Goal: Task Accomplishment & Management: Complete application form

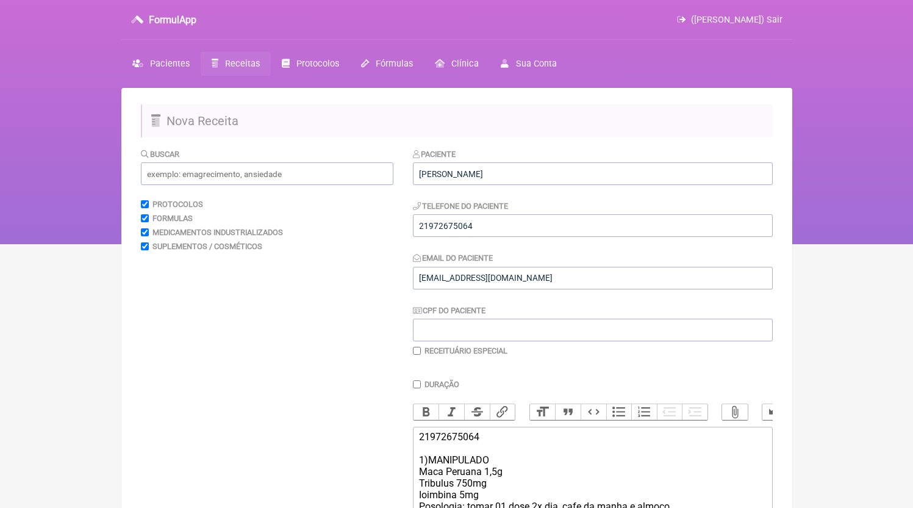
scroll to position [328, 0]
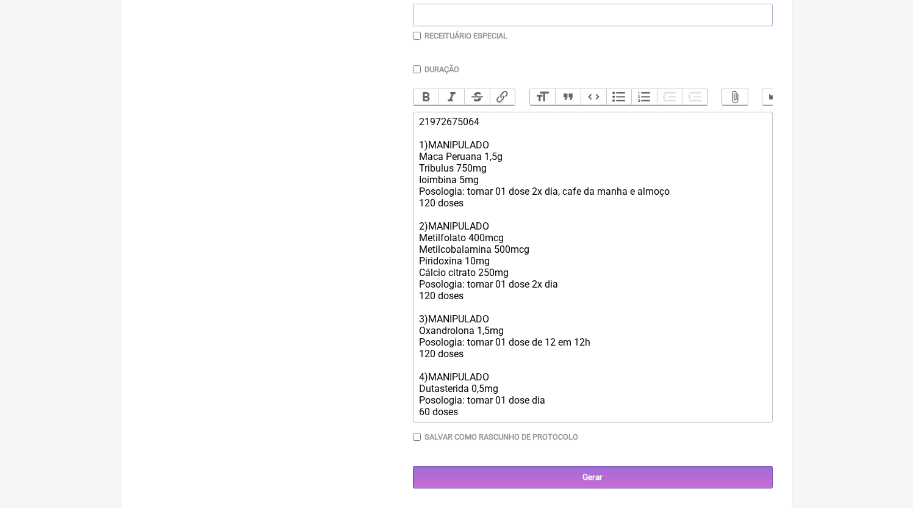
click at [547, 489] on main "Nova Receita [GEOGRAPHIC_DATA] Protocolos Formulas Medicamentos Industrializado…" at bounding box center [456, 140] width 671 height 735
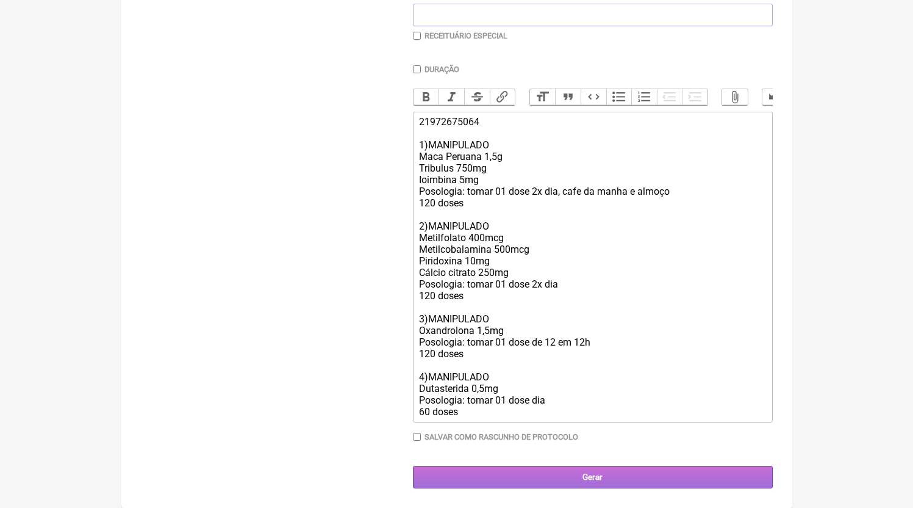
click at [547, 484] on input "Gerar" at bounding box center [593, 477] width 360 height 23
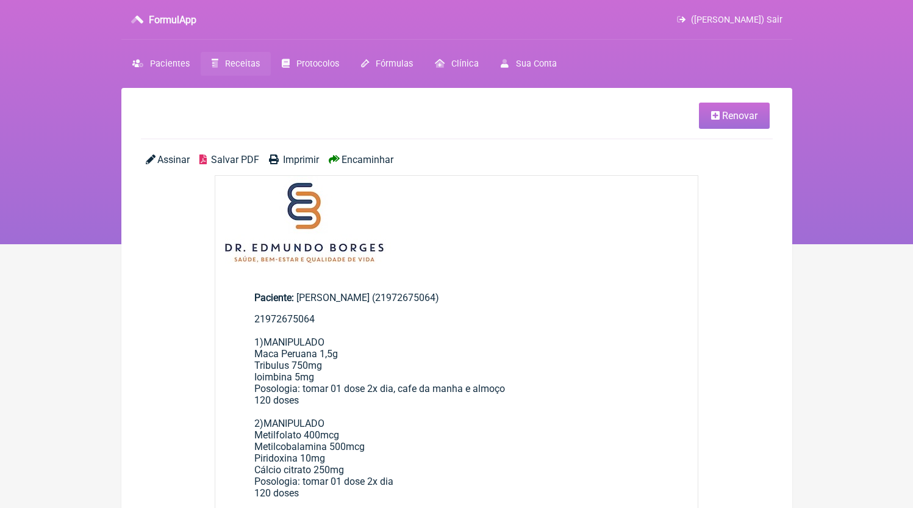
click at [233, 174] on div "Assinar Salvar PDF Imprimir Encaminhar" at bounding box center [457, 164] width 632 height 21
click at [234, 168] on div "Assinar Salvar PDF Imprimir Encaminhar" at bounding box center [457, 164] width 632 height 21
click at [236, 164] on span "Salvar PDF" at bounding box center [235, 160] width 48 height 12
click at [237, 68] on span "Receitas" at bounding box center [242, 64] width 35 height 10
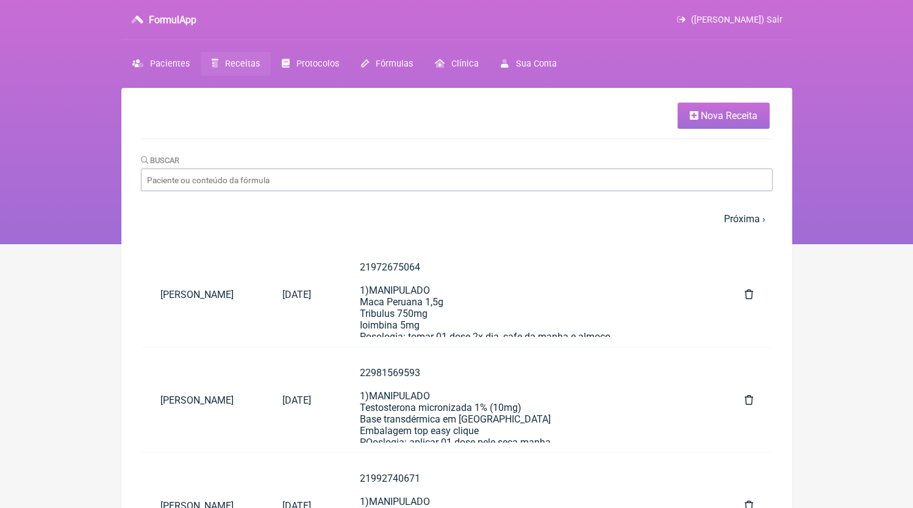
click at [710, 112] on span "Nova Receita" at bounding box center [729, 116] width 57 height 12
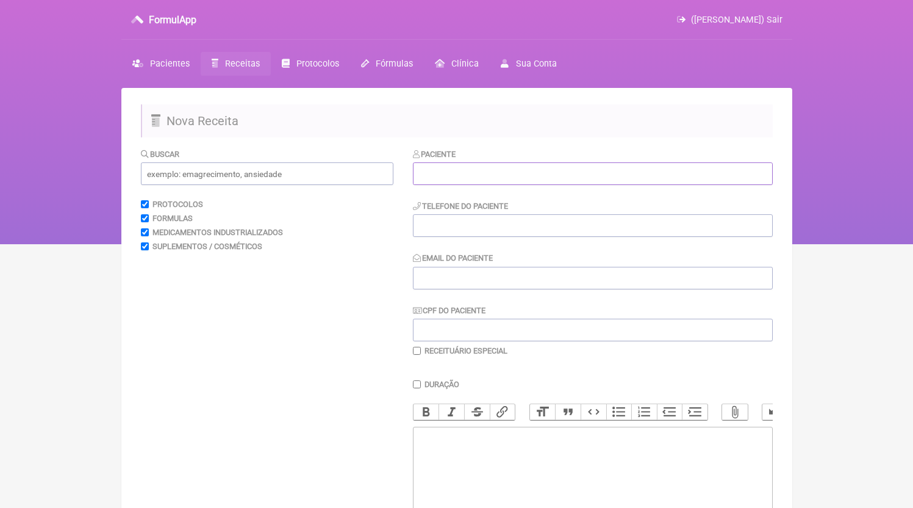
click at [485, 182] on input "text" at bounding box center [593, 173] width 360 height 23
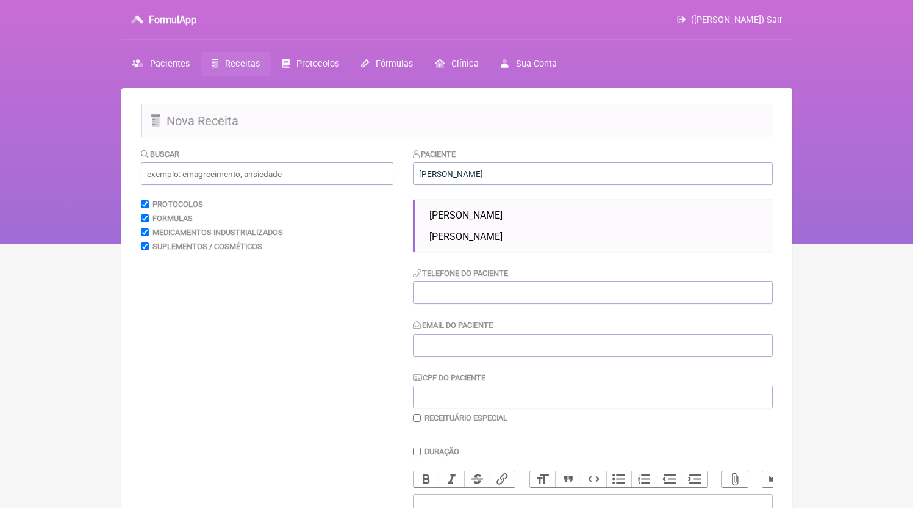
click at [484, 211] on span "Diego Santos Rainho" at bounding box center [466, 215] width 73 height 12
type input "Diego Santos Rainho"
type input "21990624353"
type input "DR.EDMUNDOBORGES@GMAIL.COM"
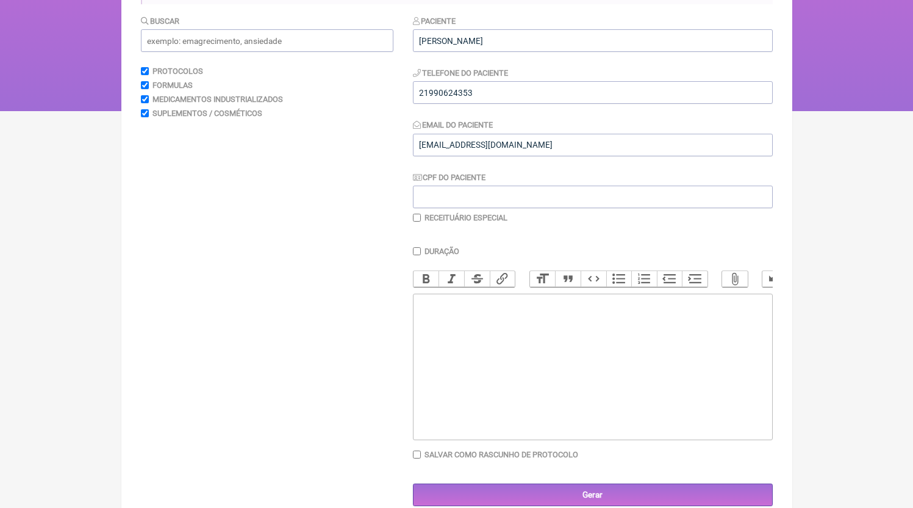
scroll to position [164, 0]
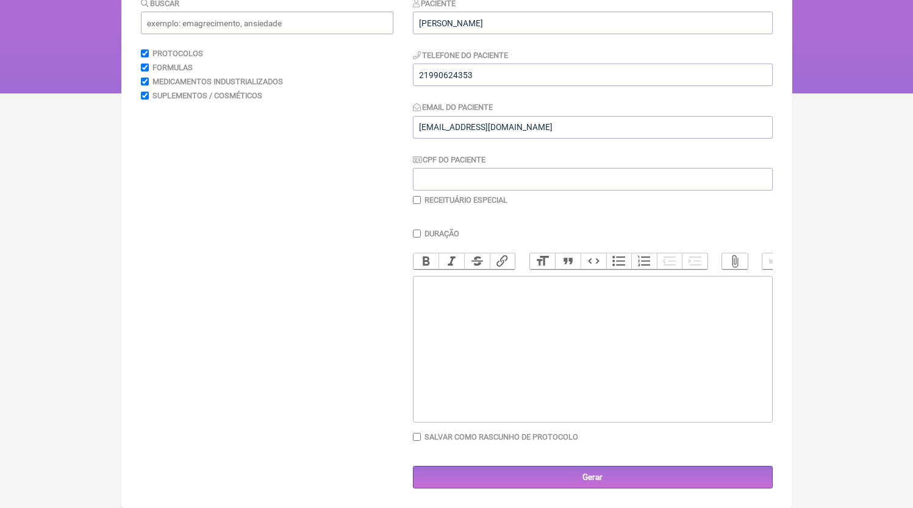
click at [463, 332] on trix-editor at bounding box center [593, 349] width 360 height 146
paste trix-editor "<div>21990624353<br>1) MANIPULADO<br>Bcaa | 5g<br>Palatinose | 10g<br>Arginina …"
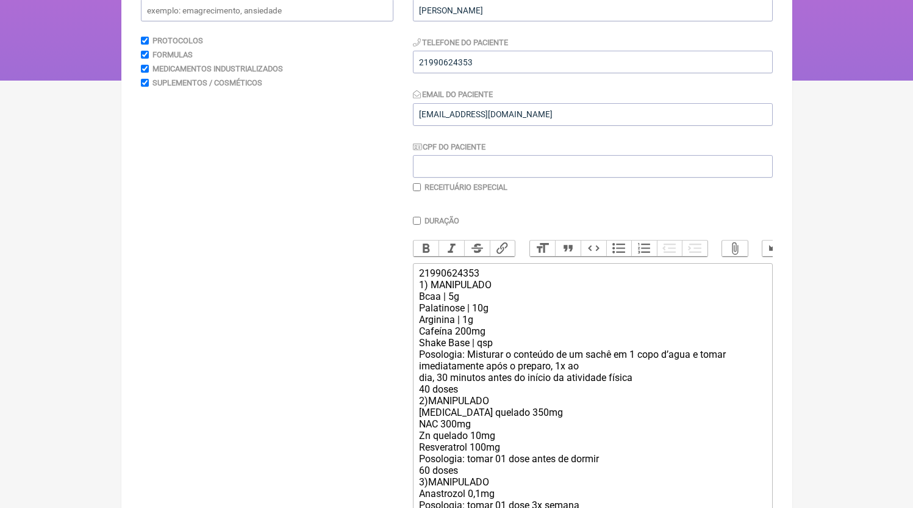
click at [473, 406] on div "21990624353 1) MANIPULADO Bcaa | 5g Palatinose | 10g Arginina | 1g Cafeína 200m…" at bounding box center [592, 417] width 347 height 301
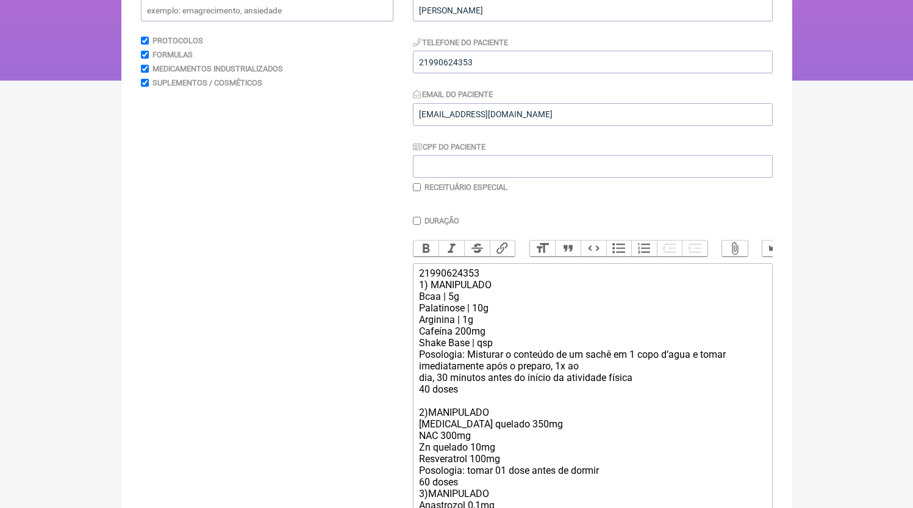
scroll to position [339, 0]
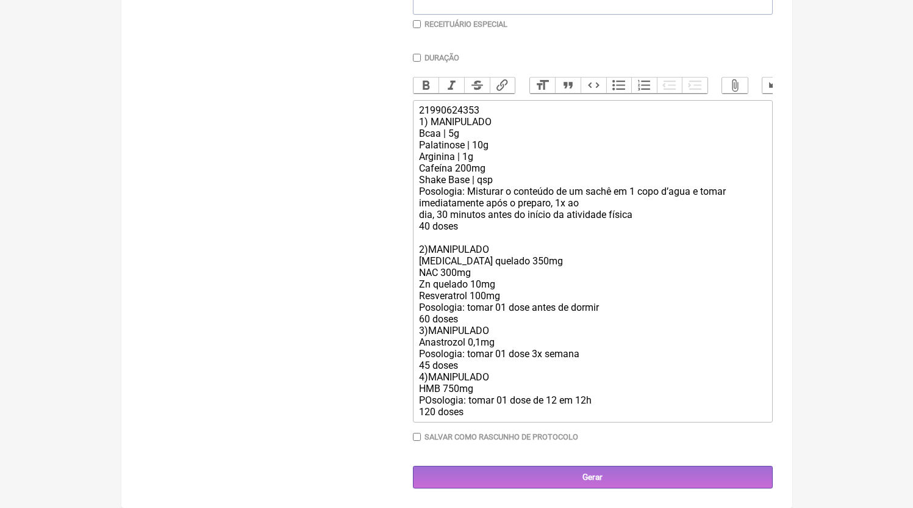
click at [478, 317] on div "21990624353 1) MANIPULADO Bcaa | 5g Palatinose | 10g Arginina | 1g Cafeína 200m…" at bounding box center [592, 260] width 347 height 313
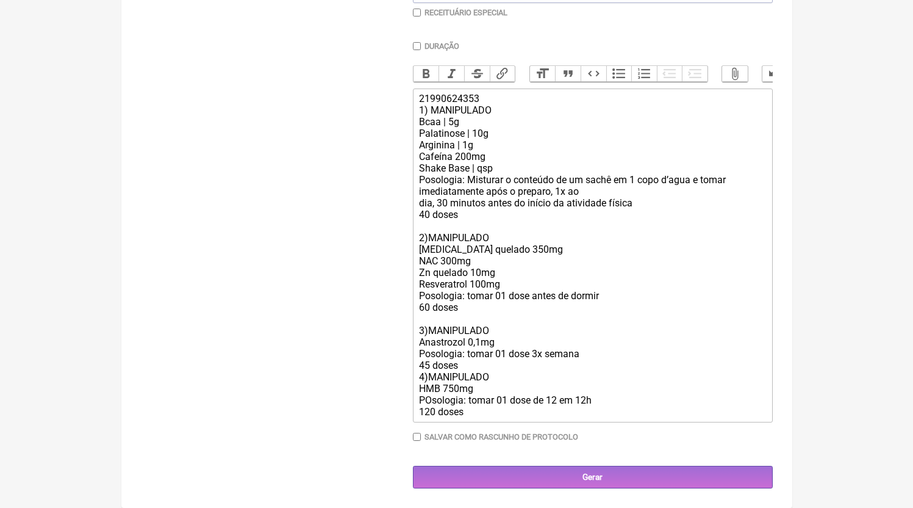
click at [470, 387] on div "21990624353 1) MANIPULADO Bcaa | 5g Palatinose | 10g Arginina | 1g Cafeína 200m…" at bounding box center [592, 255] width 347 height 325
click at [470, 378] on div "21990624353 1) MANIPULADO Bcaa | 5g Palatinose | 10g Arginina | 1g Cafeína 200m…" at bounding box center [592, 255] width 347 height 325
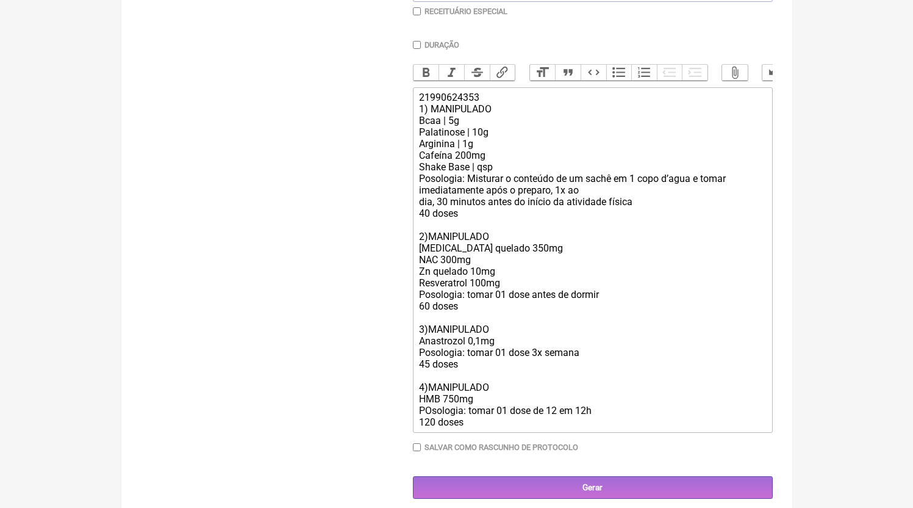
click at [492, 433] on trix-editor "21990624353 1) MANIPULADO Bcaa | 5g Palatinose | 10g Arginina | 1g Cafeína 200m…" at bounding box center [593, 259] width 360 height 345
click at [508, 260] on div "21990624353 1) MANIPULADO Bcaa | 5g Palatinose | 10g Arginina | 1g Cafeína 200m…" at bounding box center [592, 260] width 347 height 336
click at [507, 300] on div "21990624353 1) MANIPULADO Bcaa | 5g Palatinose | 10g Arginina | 1g Cafeína 200m…" at bounding box center [592, 260] width 347 height 336
click at [493, 428] on div "21990624353 1) MANIPULADO Bcaa | 5g Palatinose | 10g Arginina | 1g Cafeína 200m…" at bounding box center [592, 260] width 347 height 336
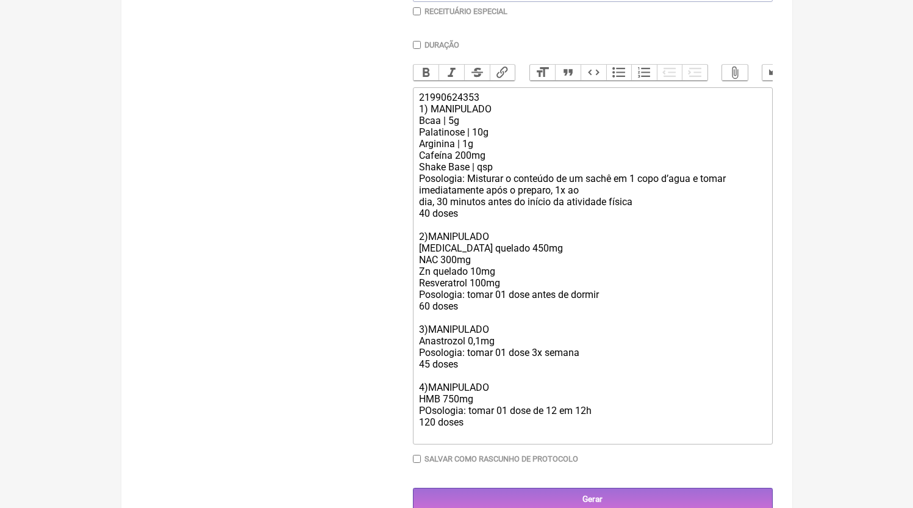
click at [511, 350] on div "21990624353 1) MANIPULADO Bcaa | 5g Palatinose | 10g Arginina | 1g Cafeína 200m…" at bounding box center [592, 266] width 347 height 348
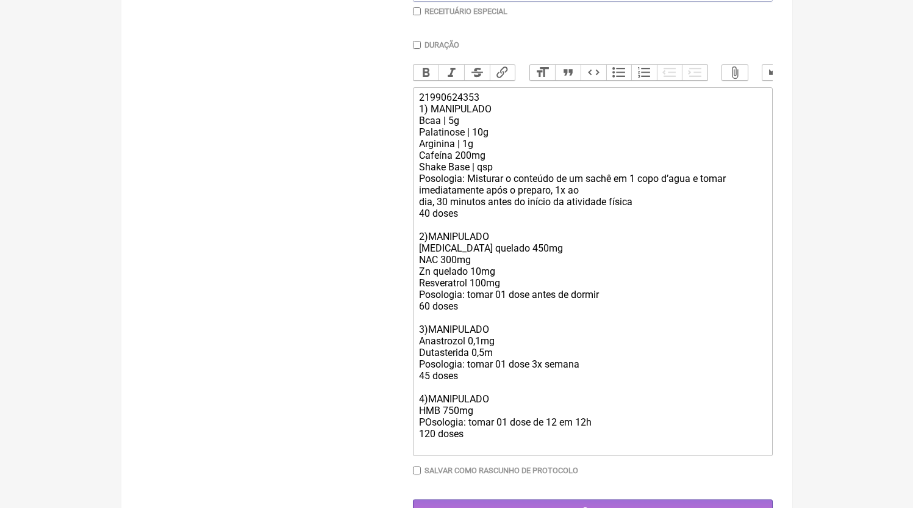
type trix-editor "<div>21990624353<br>1) MANIPULADO<br>Bcaa | 5g<br>Palatinose | 10g<br>Arginina …"
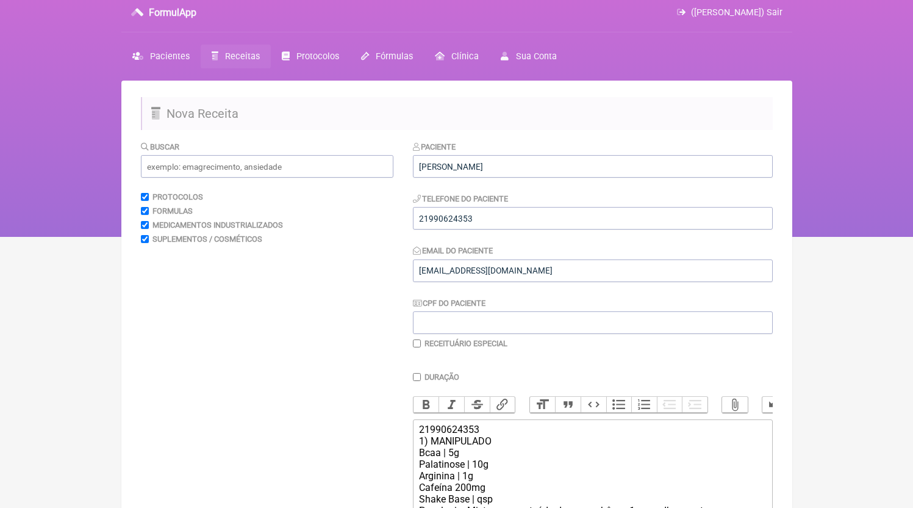
scroll to position [386, 0]
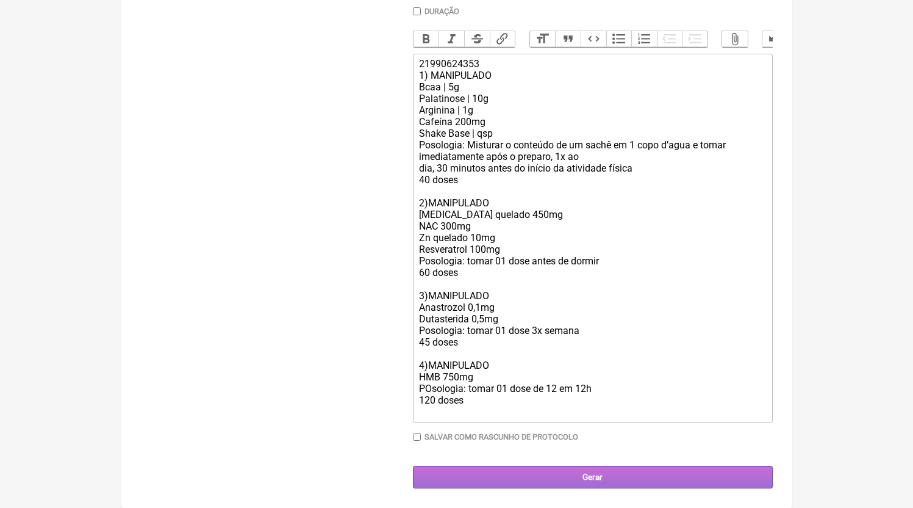
click at [625, 474] on input "Gerar" at bounding box center [593, 477] width 360 height 23
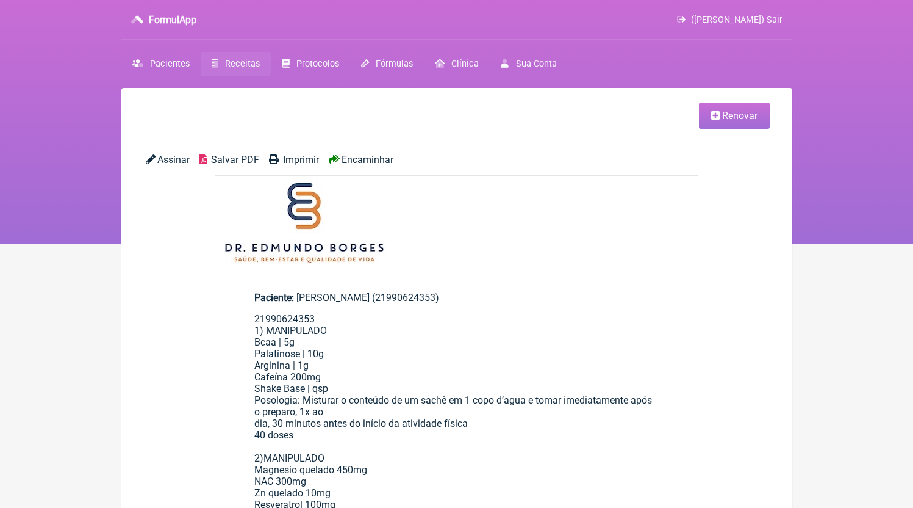
click at [242, 164] on span "Salvar PDF" at bounding box center [235, 160] width 48 height 12
